Goal: Find specific page/section: Find specific page/section

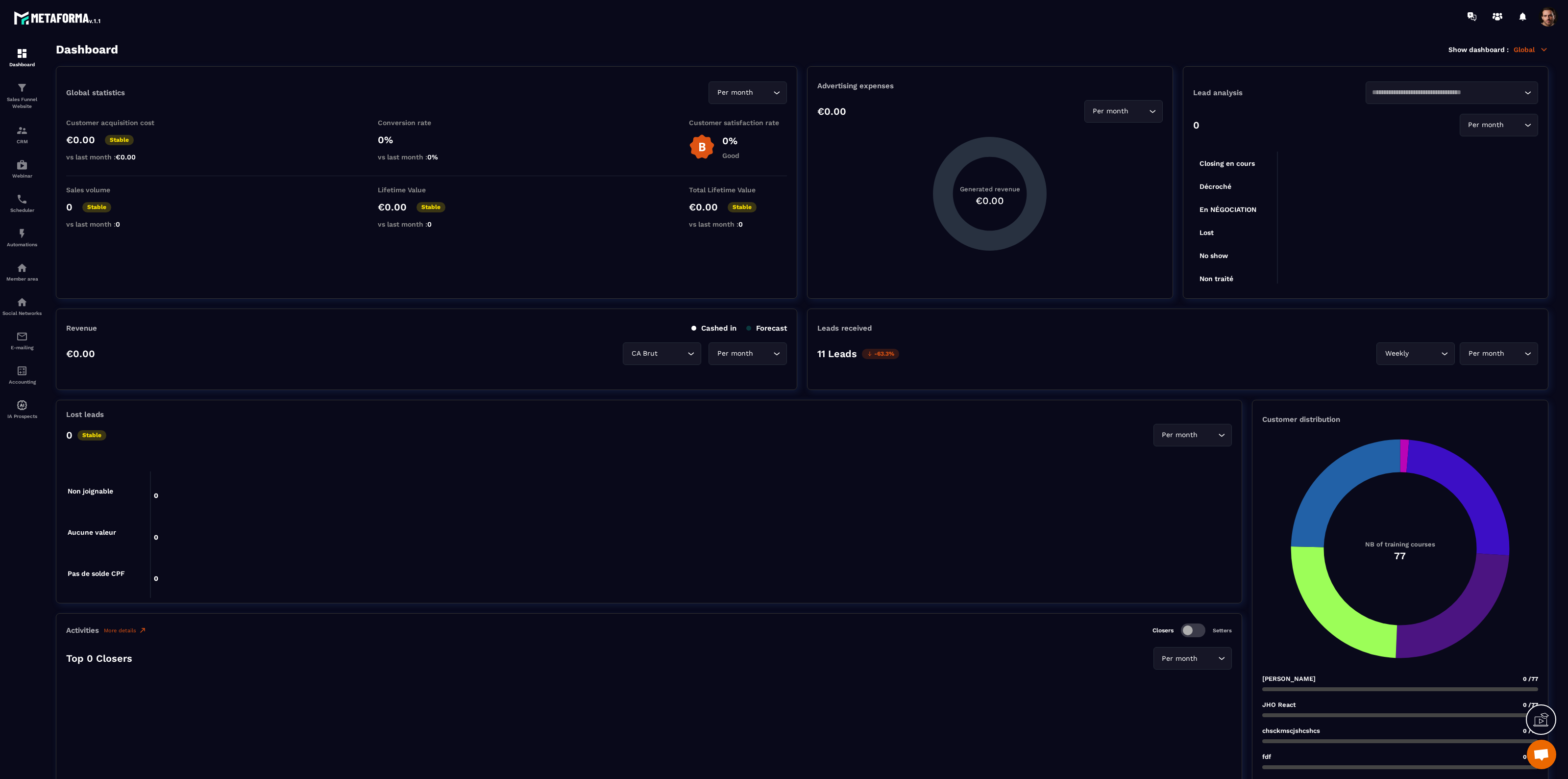
click at [1542, 48] on icon at bounding box center [1544, 48] width 5 height 2
click at [1462, 204] on link "CRM" at bounding box center [1488, 205] width 85 height 9
